Goal: Check status: Check status

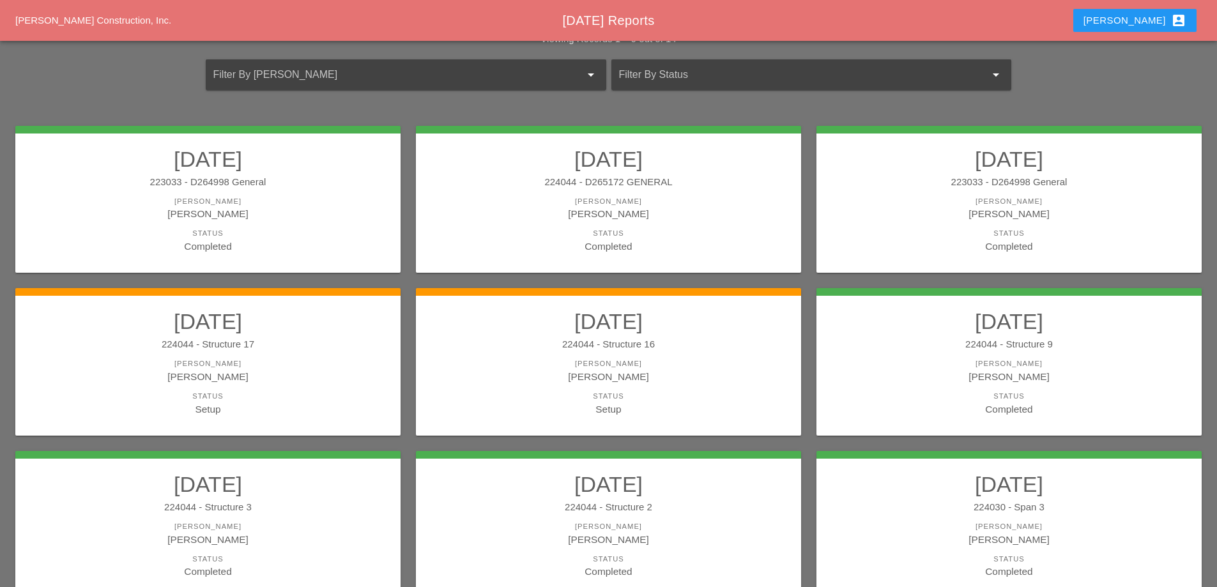
scroll to position [192, 0]
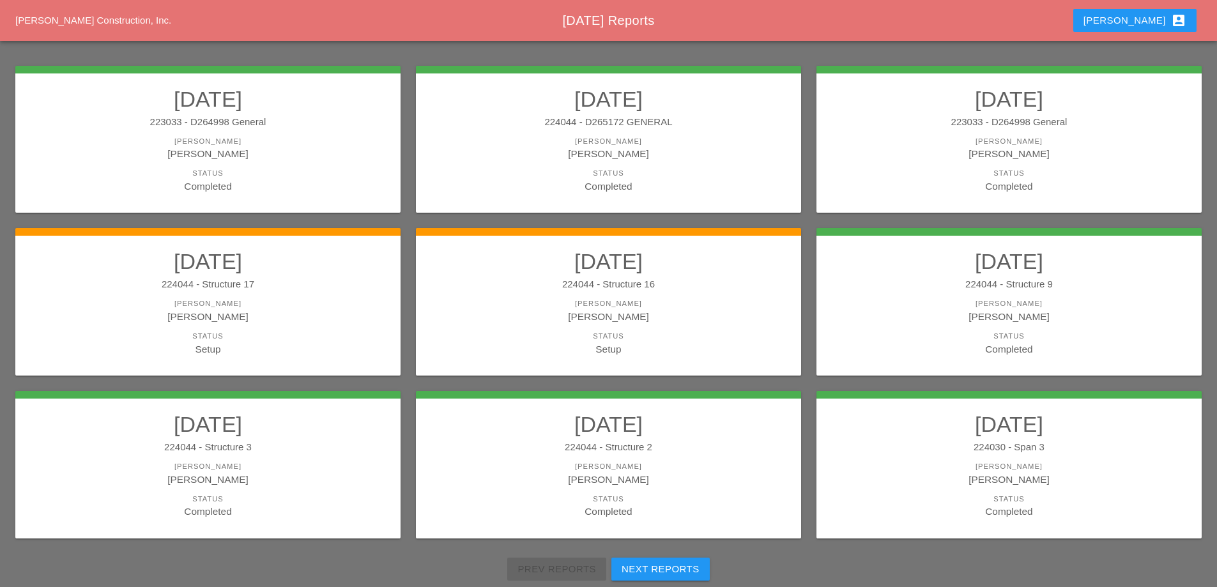
click at [302, 284] on div "224044 - Structure 17" at bounding box center [208, 284] width 360 height 15
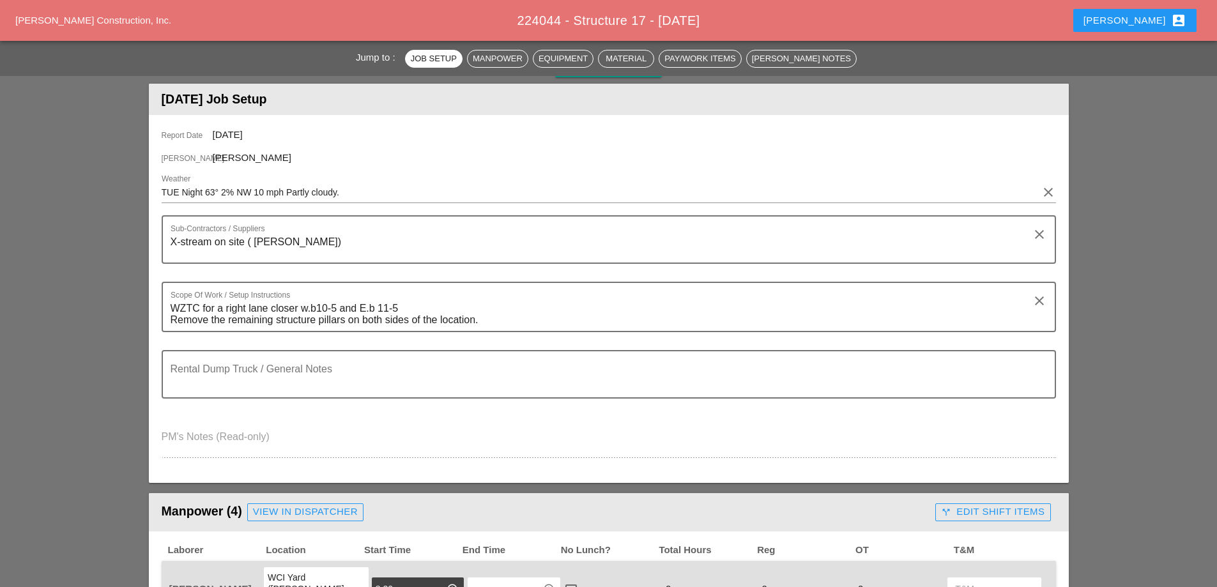
scroll to position [192, 0]
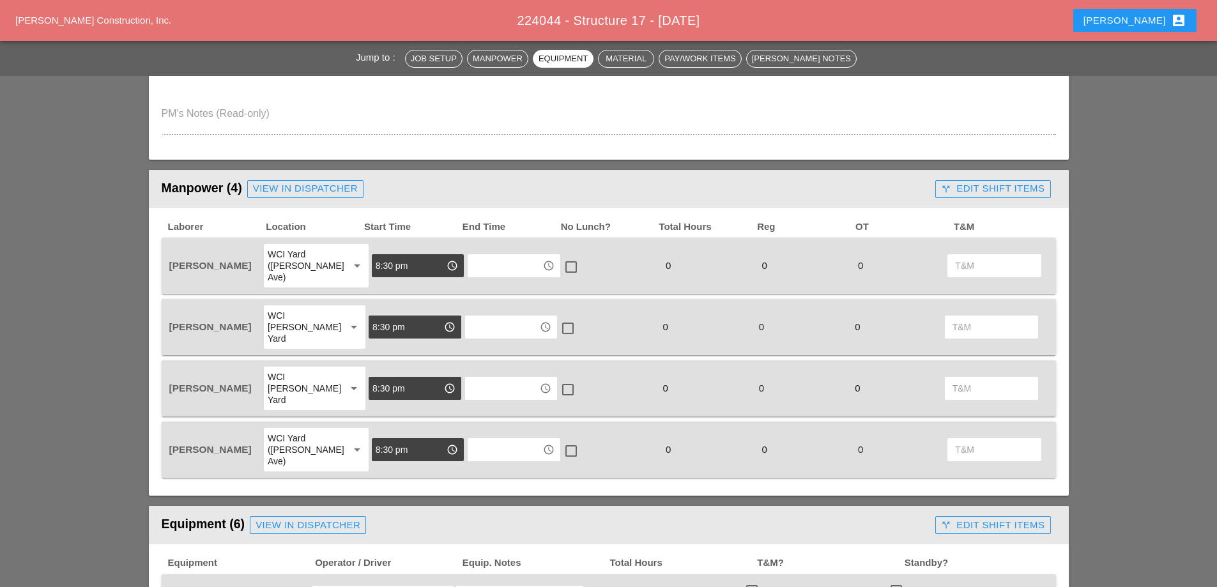
scroll to position [443, 0]
